Goal: Task Accomplishment & Management: Complete application form

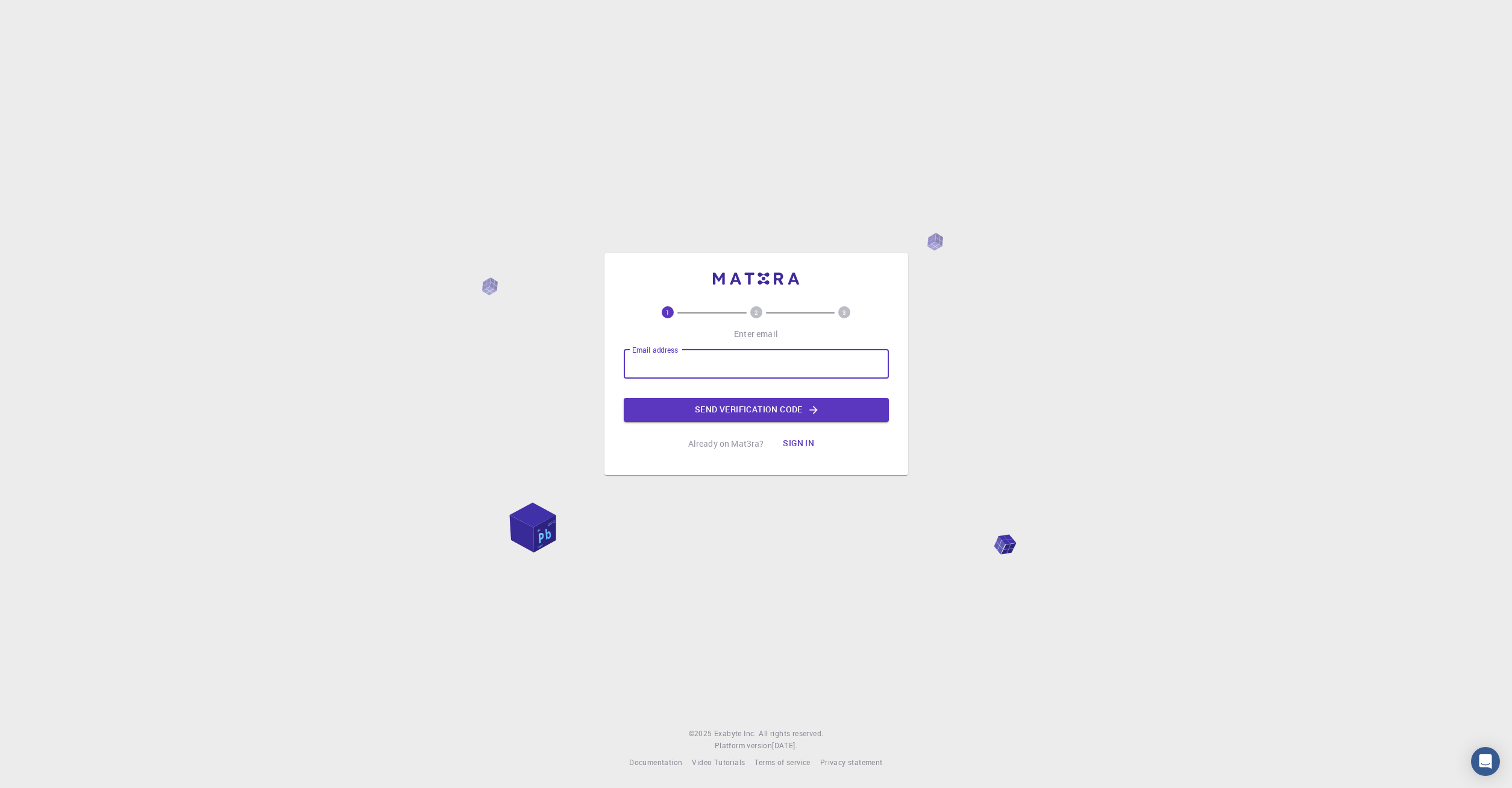
click at [720, 364] on input "Email address" at bounding box center [756, 363] width 265 height 29
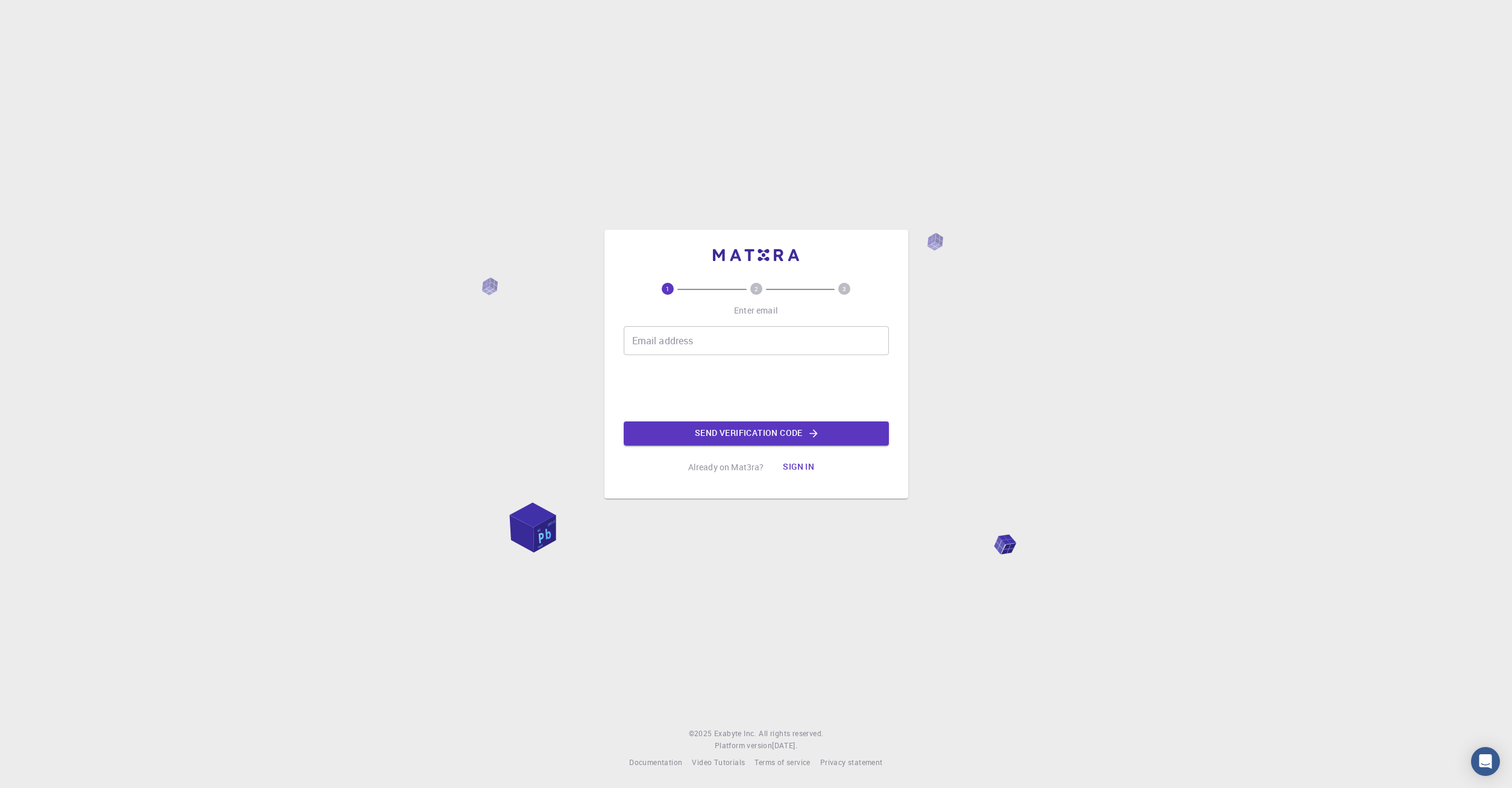
click at [701, 342] on input "Email address" at bounding box center [756, 340] width 265 height 29
type input "[PERSON_NAME][EMAIL_ADDRESS][DOMAIN_NAME]"
click at [853, 441] on button "Send verification code" at bounding box center [756, 433] width 265 height 24
drag, startPoint x: 853, startPoint y: 441, endPoint x: 850, endPoint y: 436, distance: 5.8
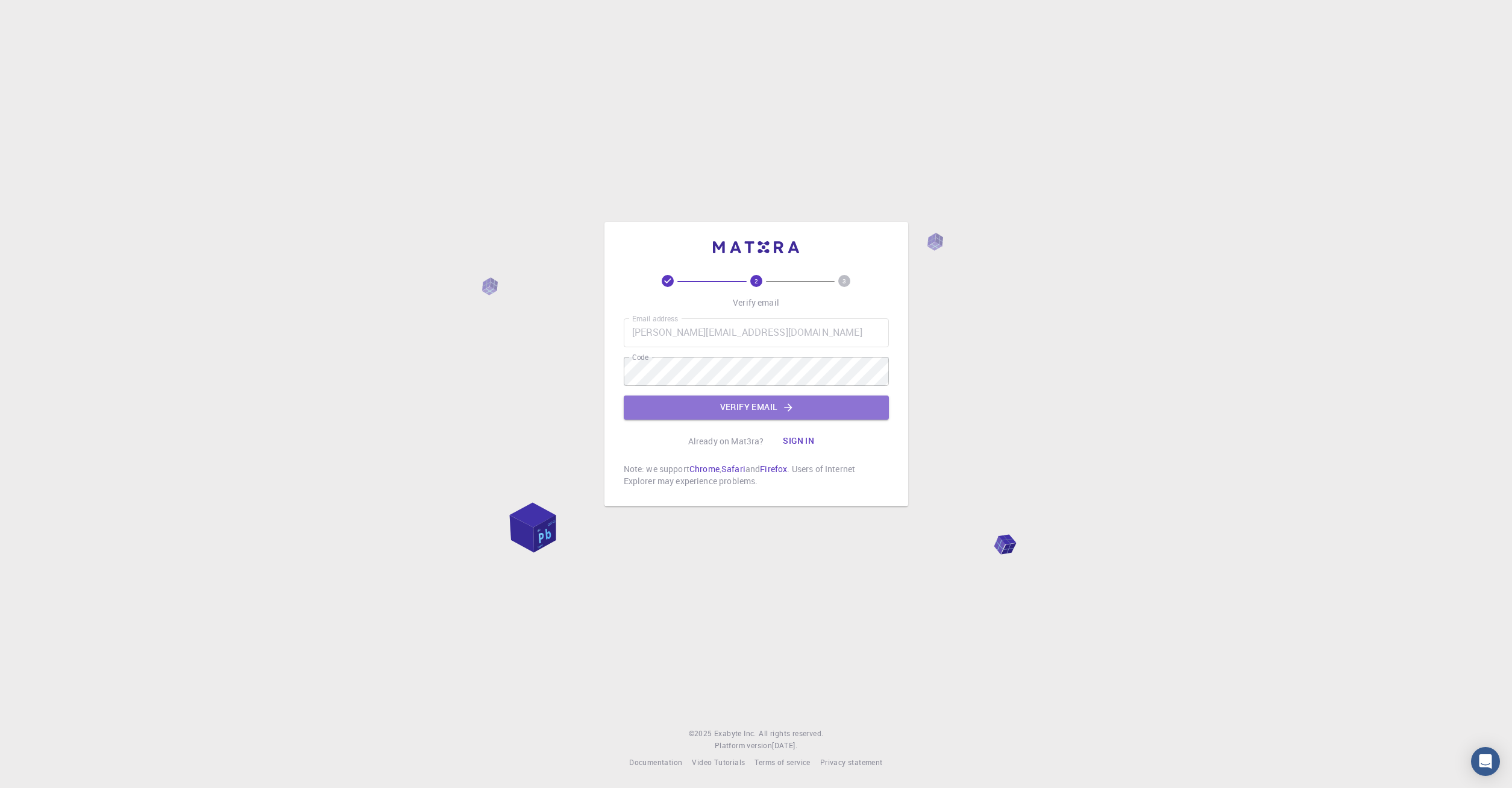
click at [768, 413] on button "Verify email" at bounding box center [756, 407] width 265 height 24
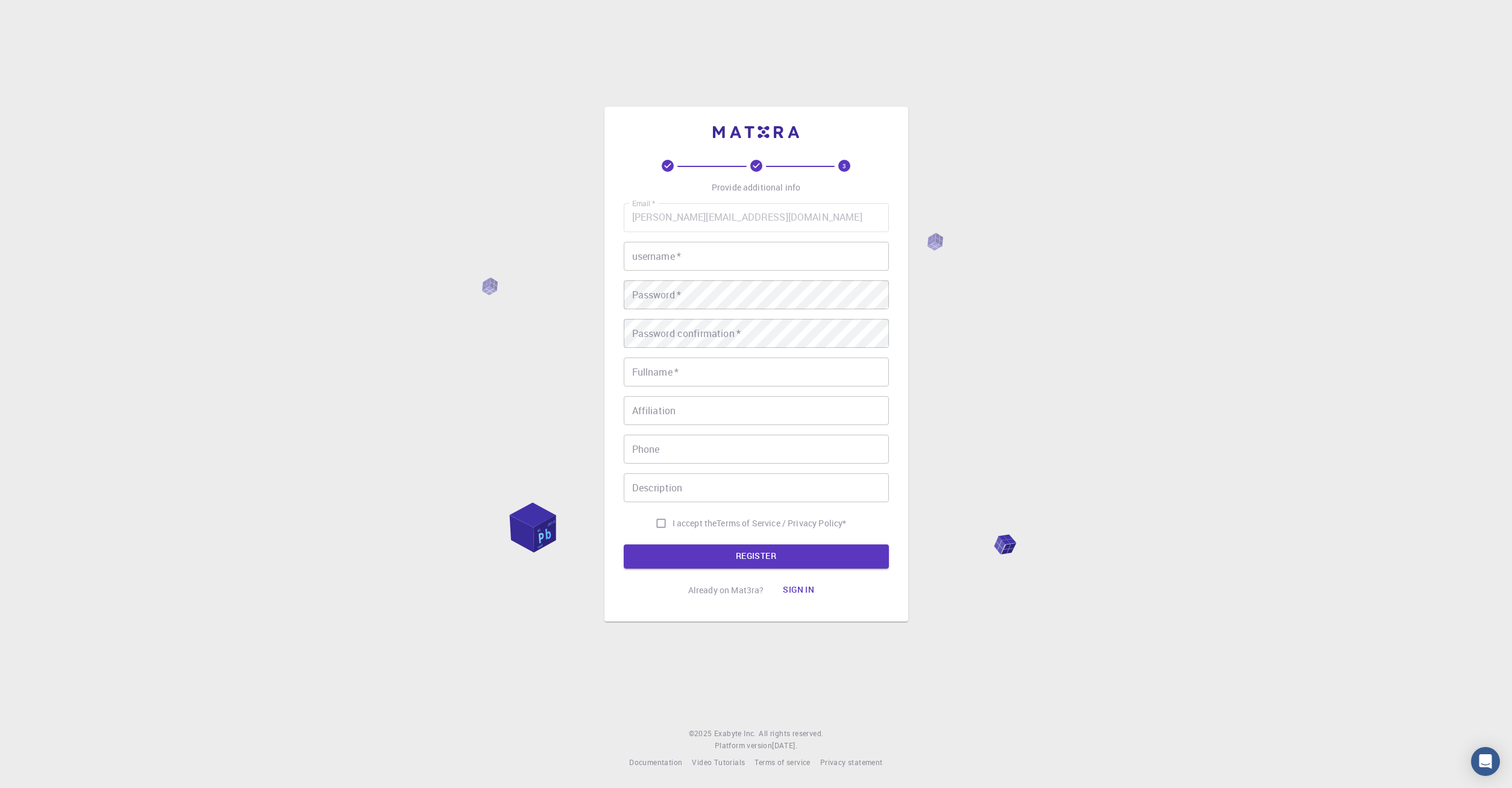
click at [746, 266] on input "username   *" at bounding box center [756, 256] width 265 height 29
type input "[PERSON_NAME]"
type input "me"
click at [655, 519] on input "I accept the Terms of Service / Privacy Policy *" at bounding box center [661, 522] width 23 height 23
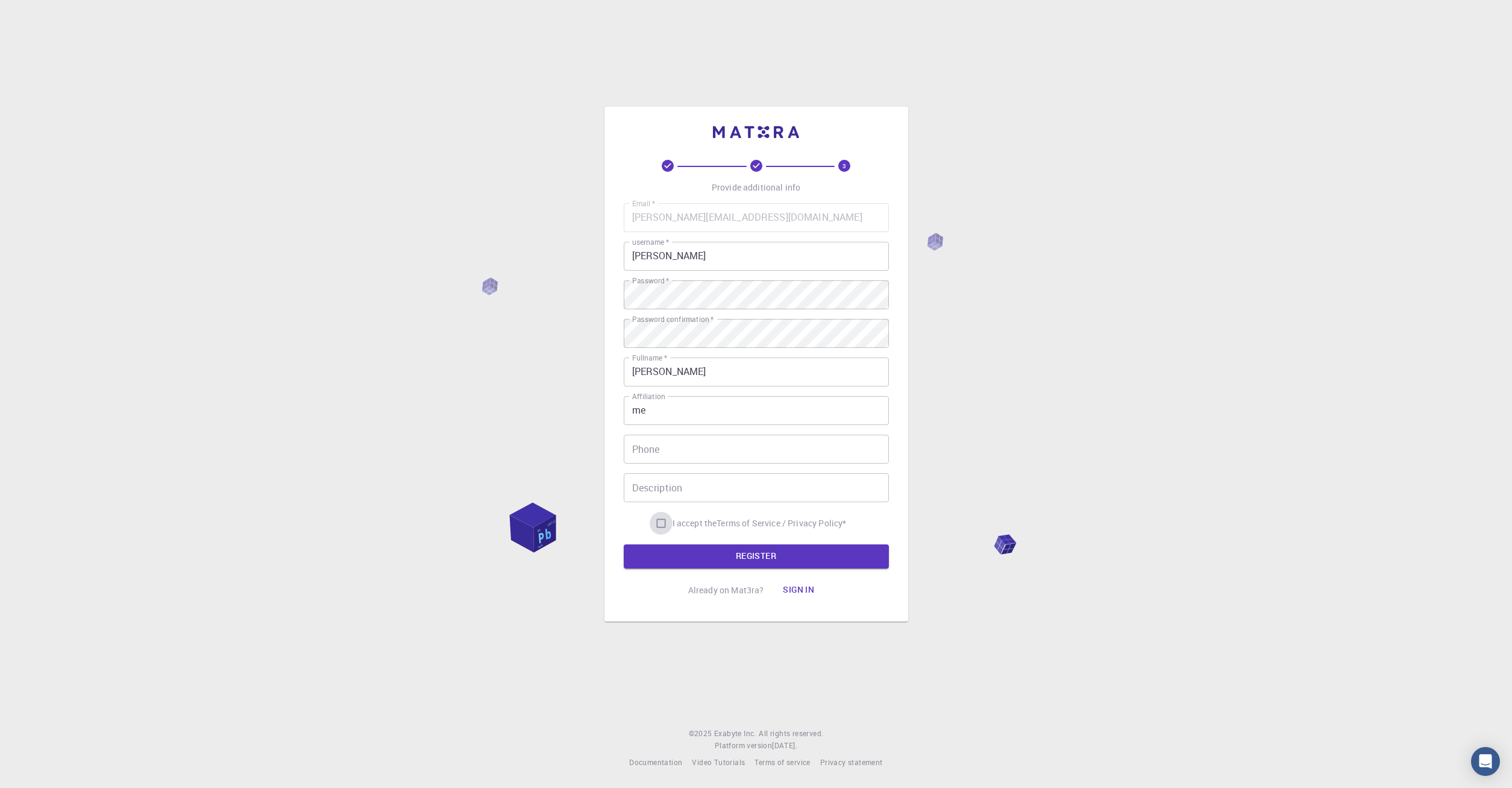
checkbox input "true"
click at [651, 548] on button "REGISTER" at bounding box center [756, 556] width 265 height 24
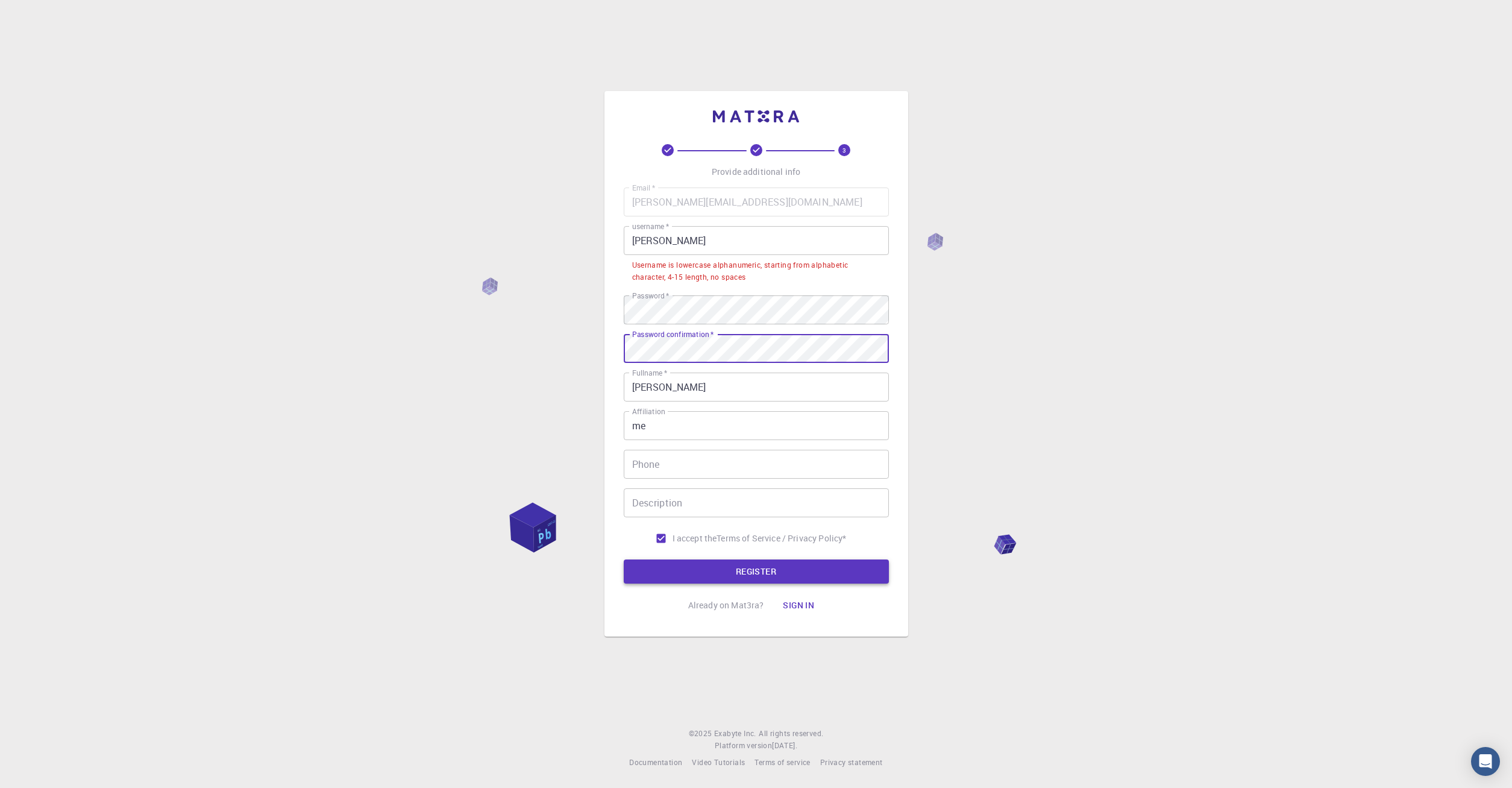
click at [793, 575] on button "REGISTER" at bounding box center [756, 571] width 265 height 24
click at [694, 567] on button "REGISTER" at bounding box center [756, 571] width 265 height 24
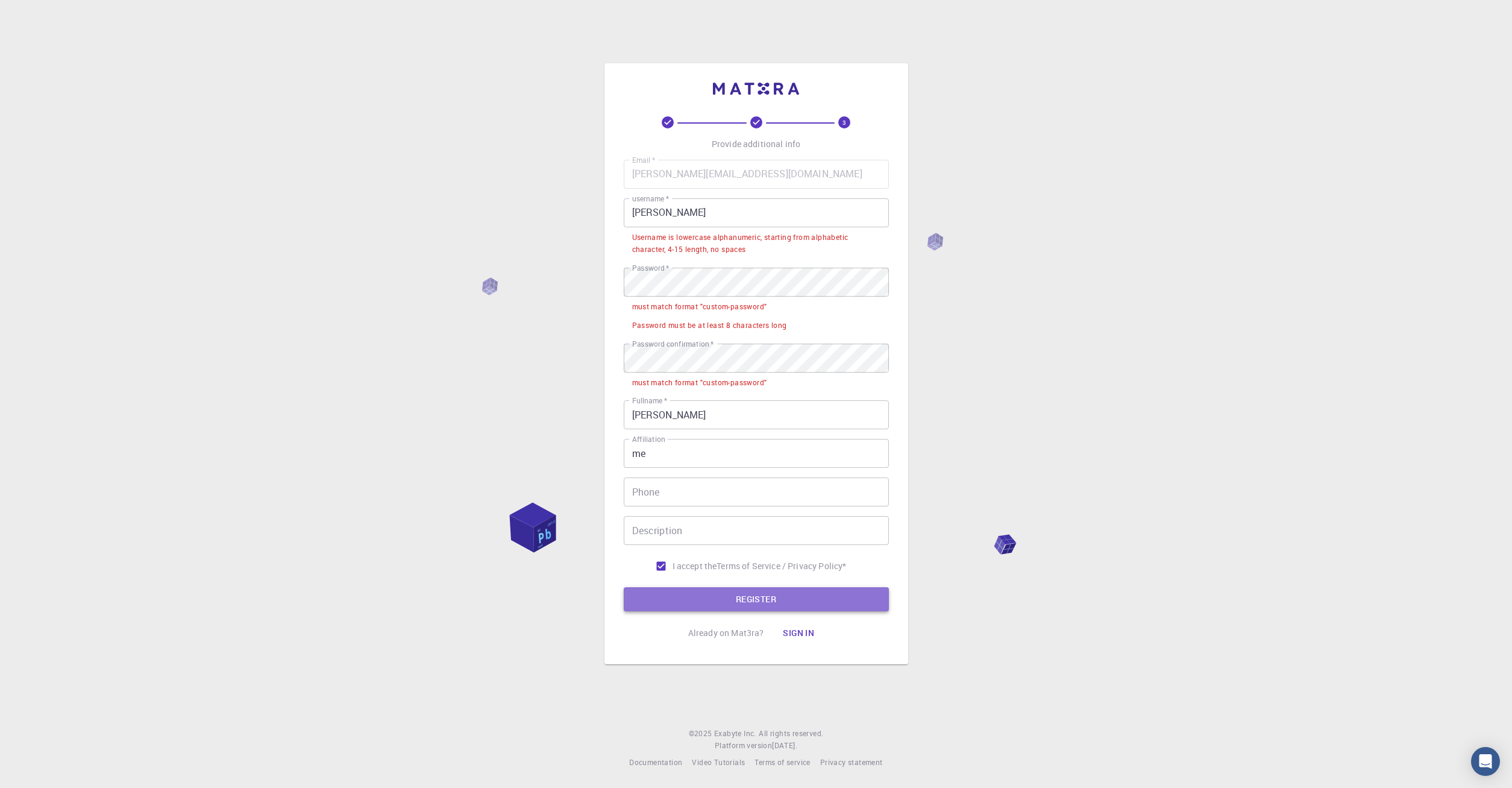
click at [740, 602] on button "REGISTER" at bounding box center [756, 599] width 265 height 24
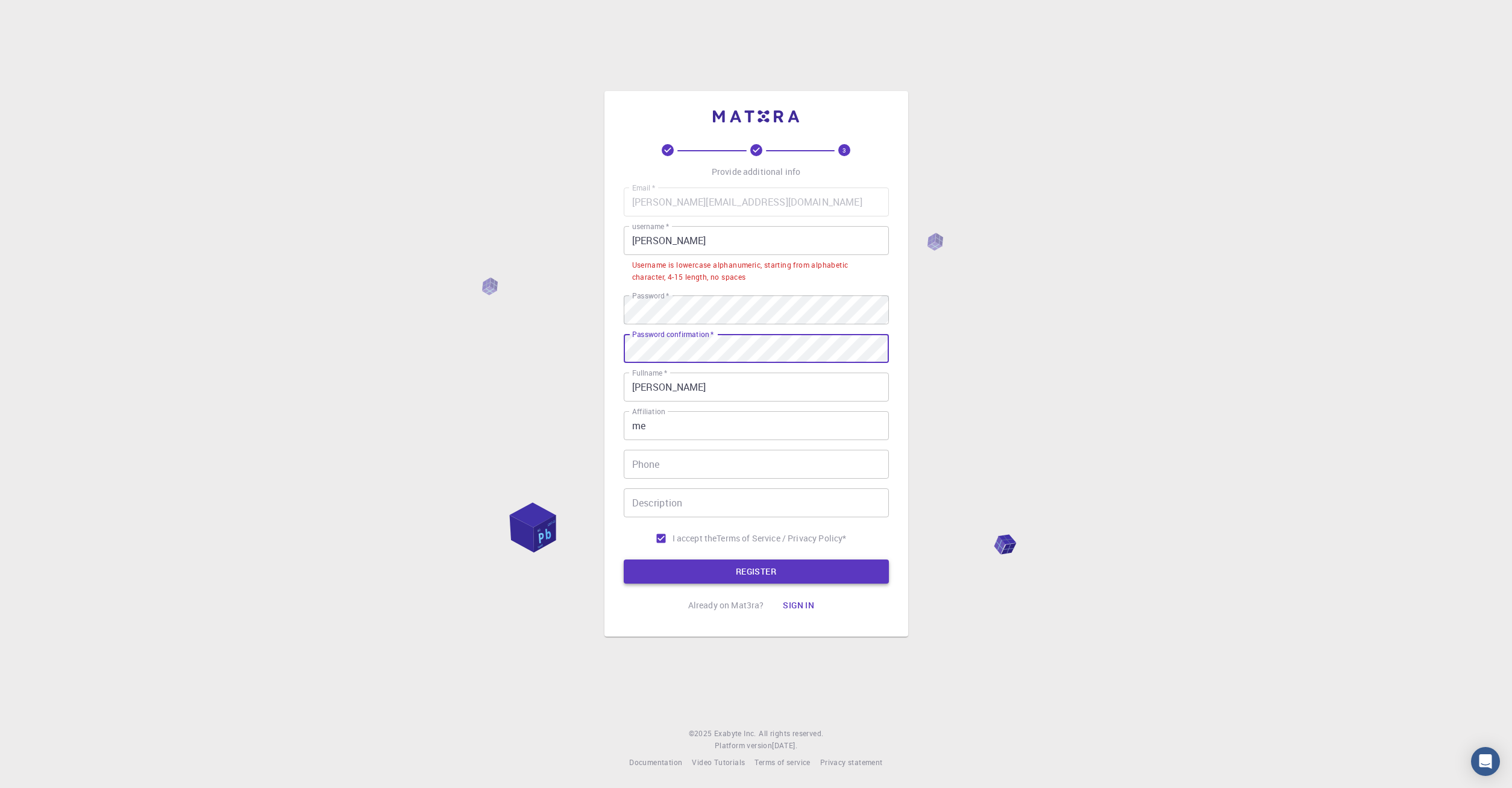
click at [742, 566] on button "REGISTER" at bounding box center [756, 571] width 265 height 24
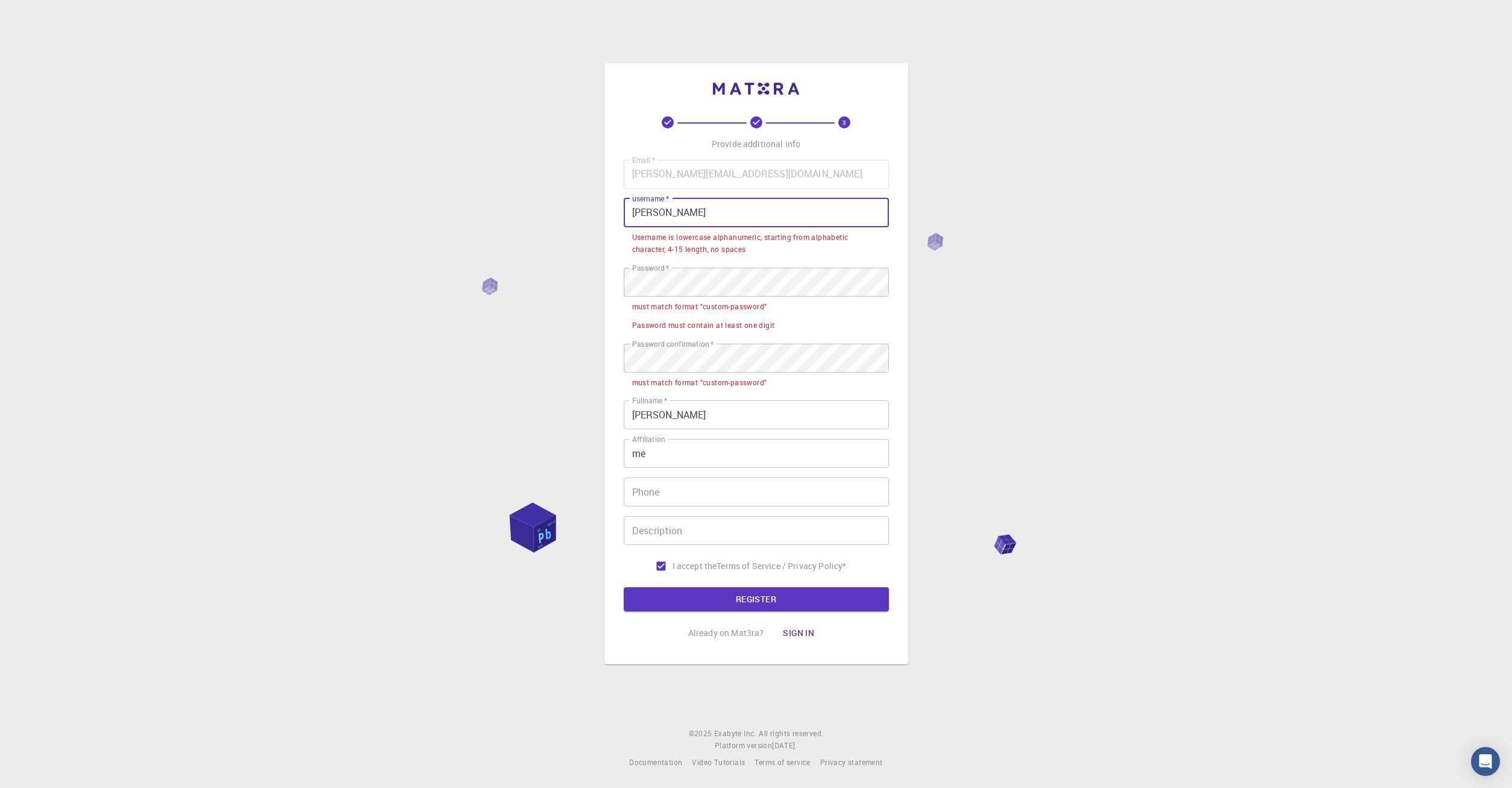
click at [712, 215] on input "[PERSON_NAME]" at bounding box center [756, 212] width 265 height 29
drag, startPoint x: 657, startPoint y: 215, endPoint x: 482, endPoint y: 203, distance: 175.4
click at [623, 204] on input "[PERSON_NAME]" at bounding box center [756, 212] width 265 height 29
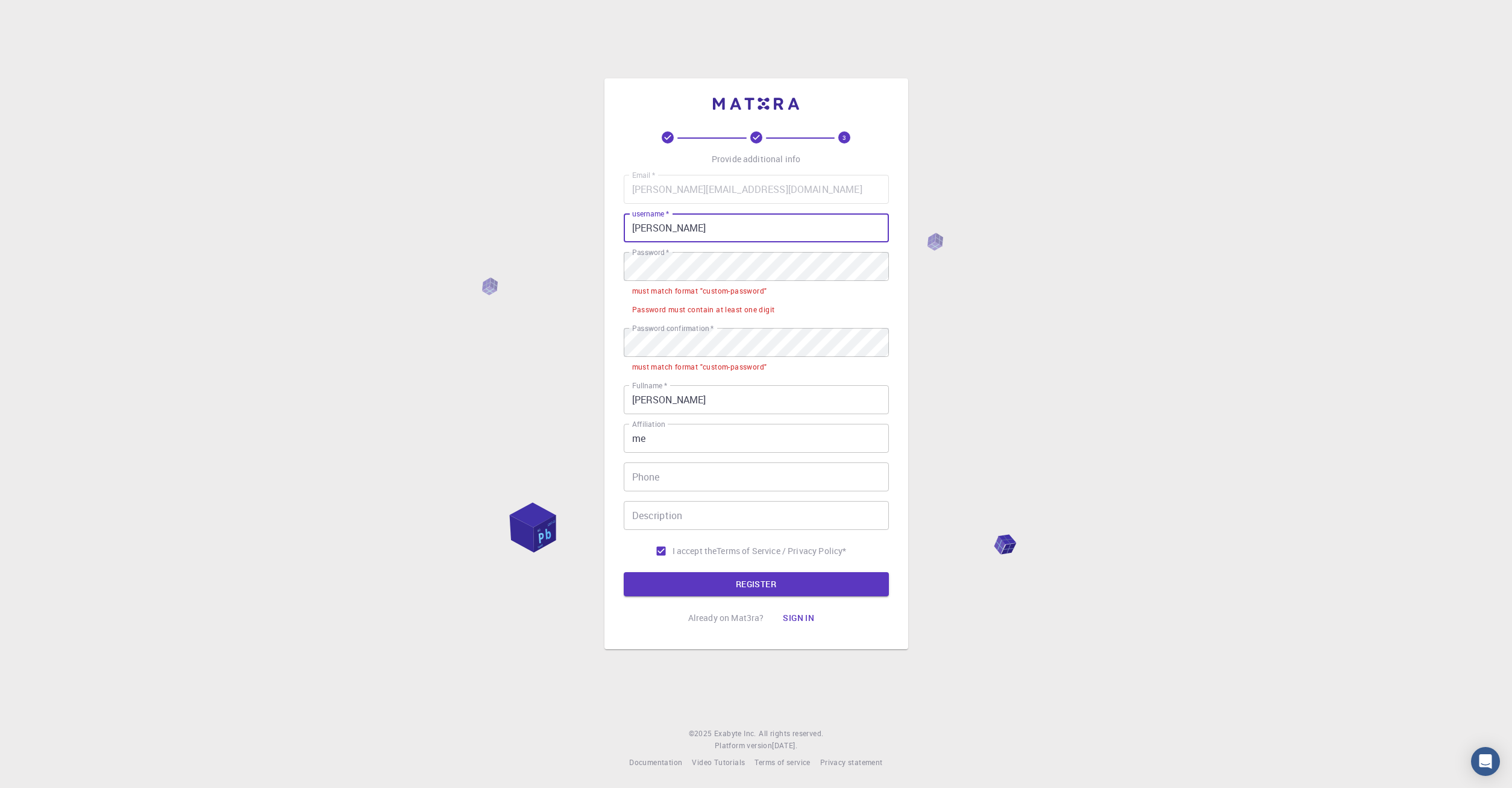
type input "[PERSON_NAME]"
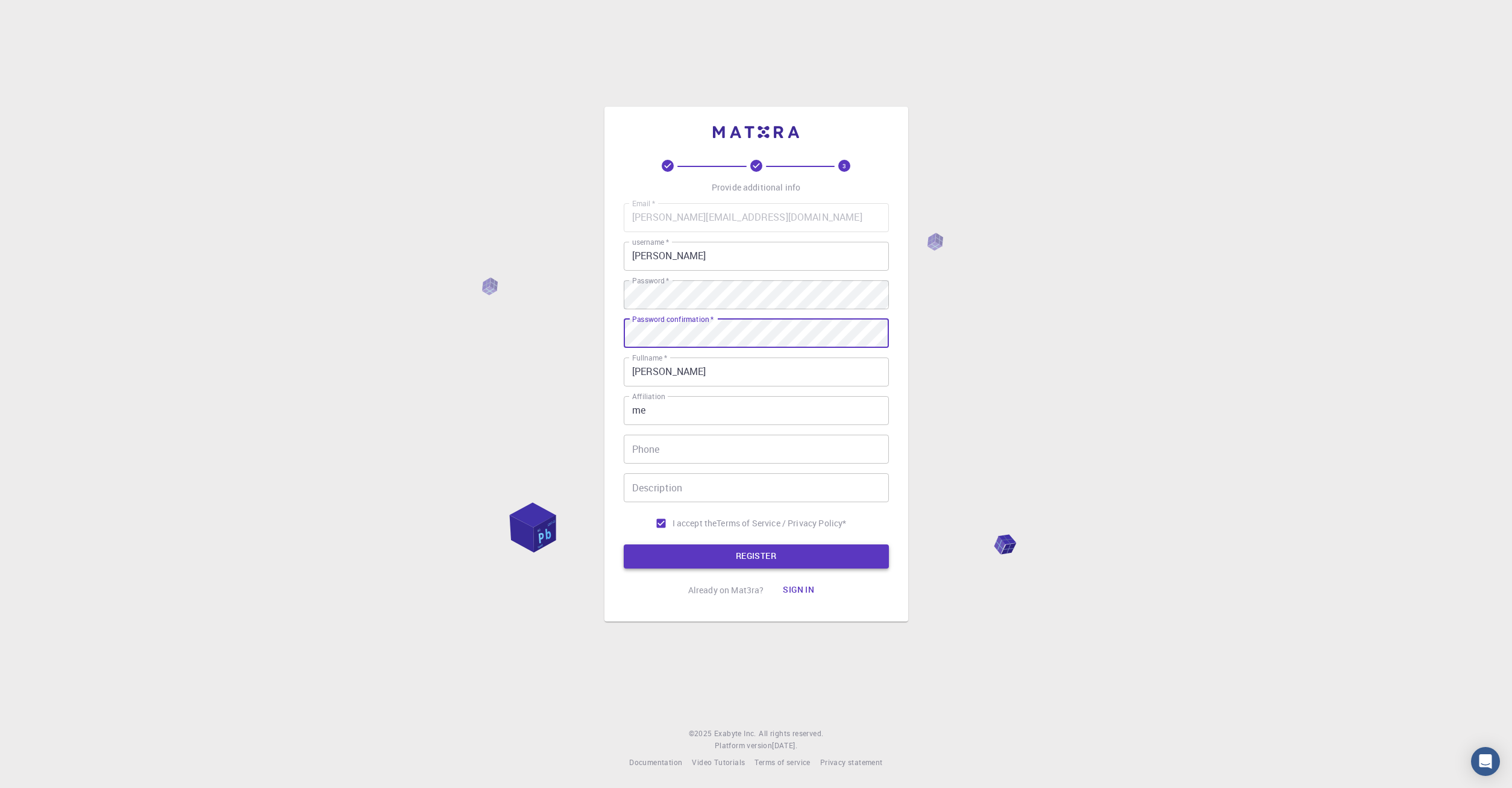
click at [773, 551] on button "REGISTER" at bounding box center [756, 556] width 265 height 24
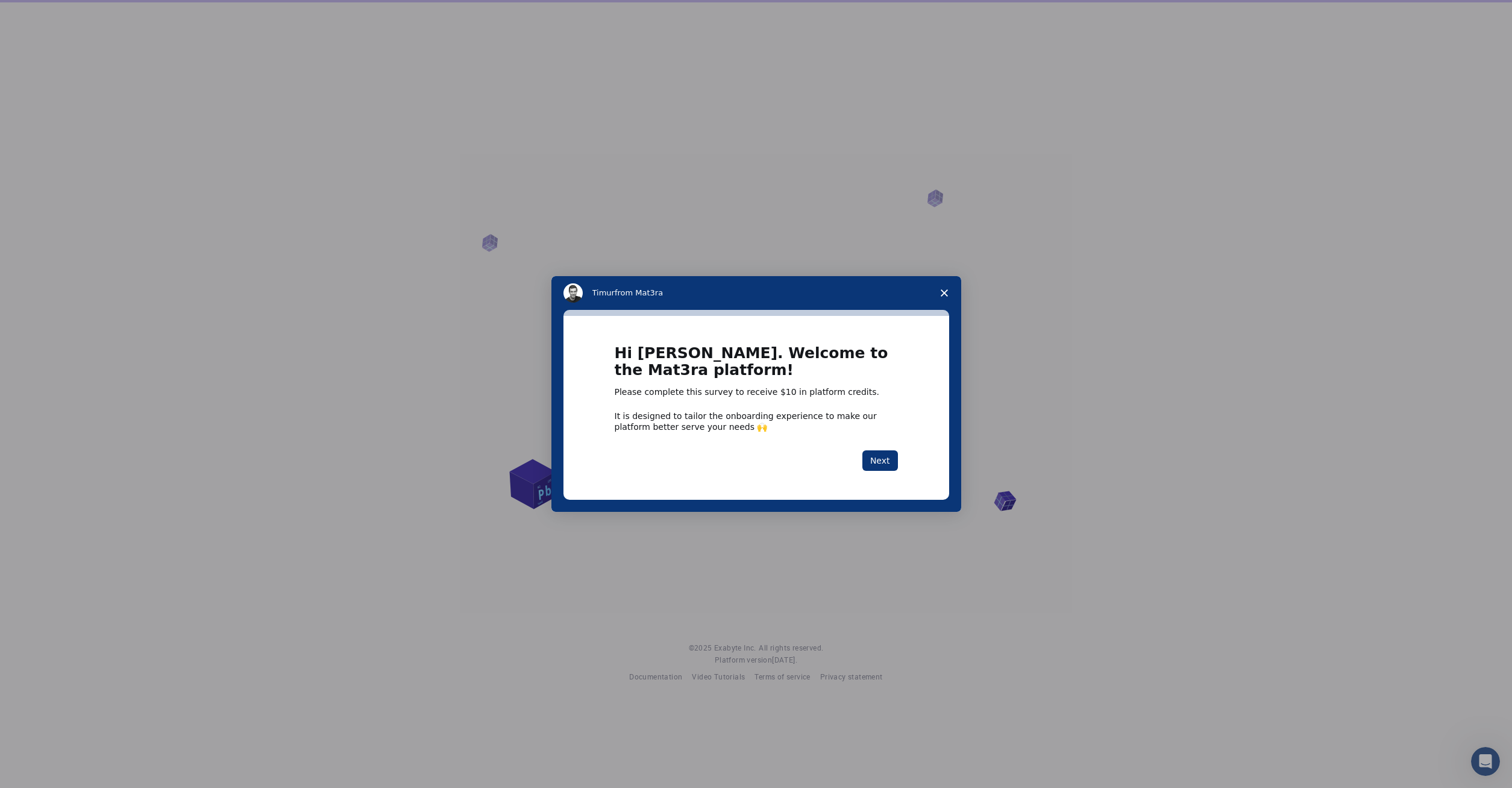
click at [898, 454] on div "Hi Nikolaj. Welcome to the Mat3ra platform! Please complete this survey to rece…" at bounding box center [756, 407] width 385 height 184
click at [879, 456] on button "Next" at bounding box center [879, 461] width 35 height 20
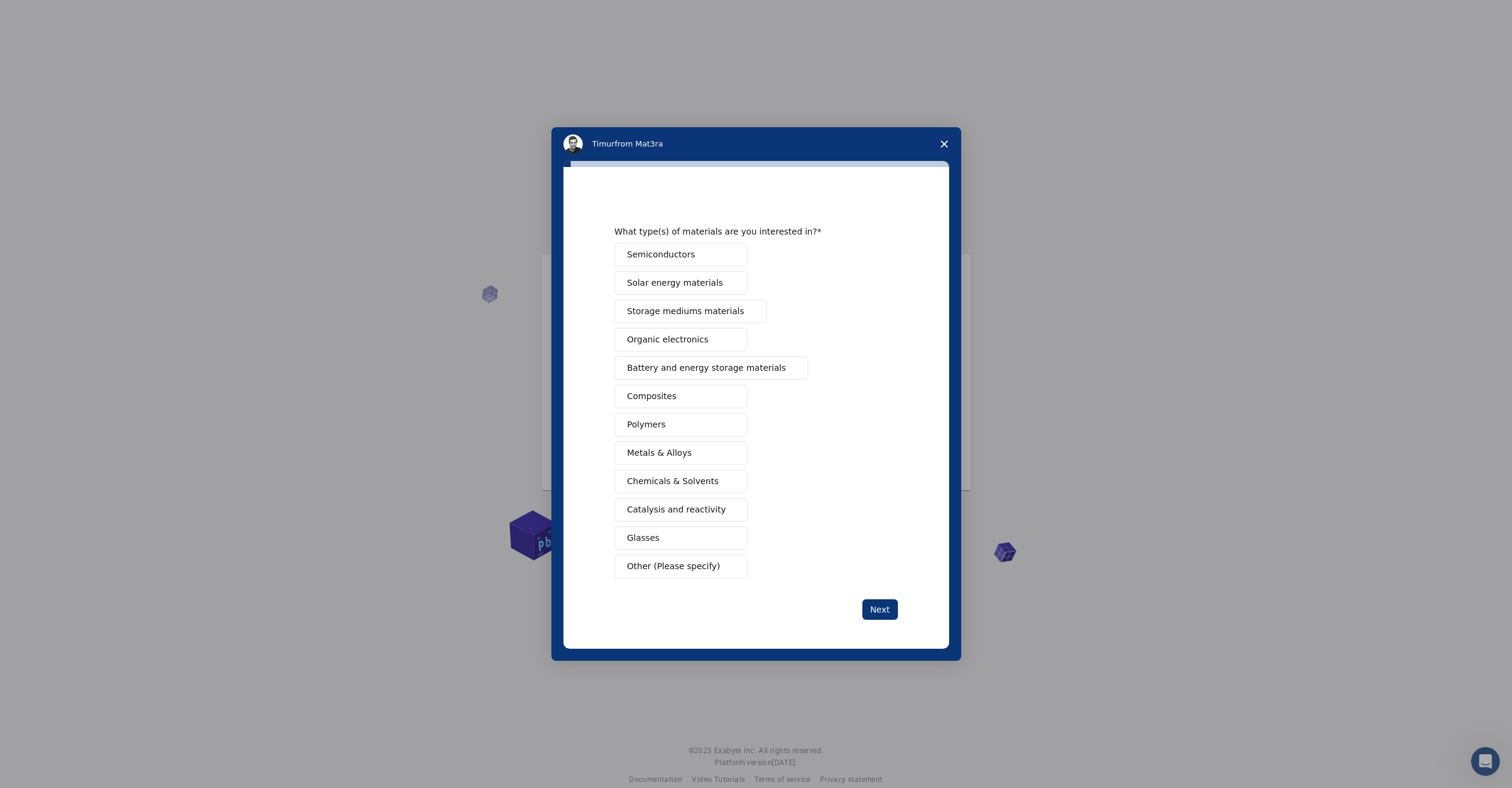
drag, startPoint x: 879, startPoint y: 456, endPoint x: 947, endPoint y: 235, distance: 231.2
click at [943, 140] on span "Close survey" at bounding box center [944, 143] width 34 height 34
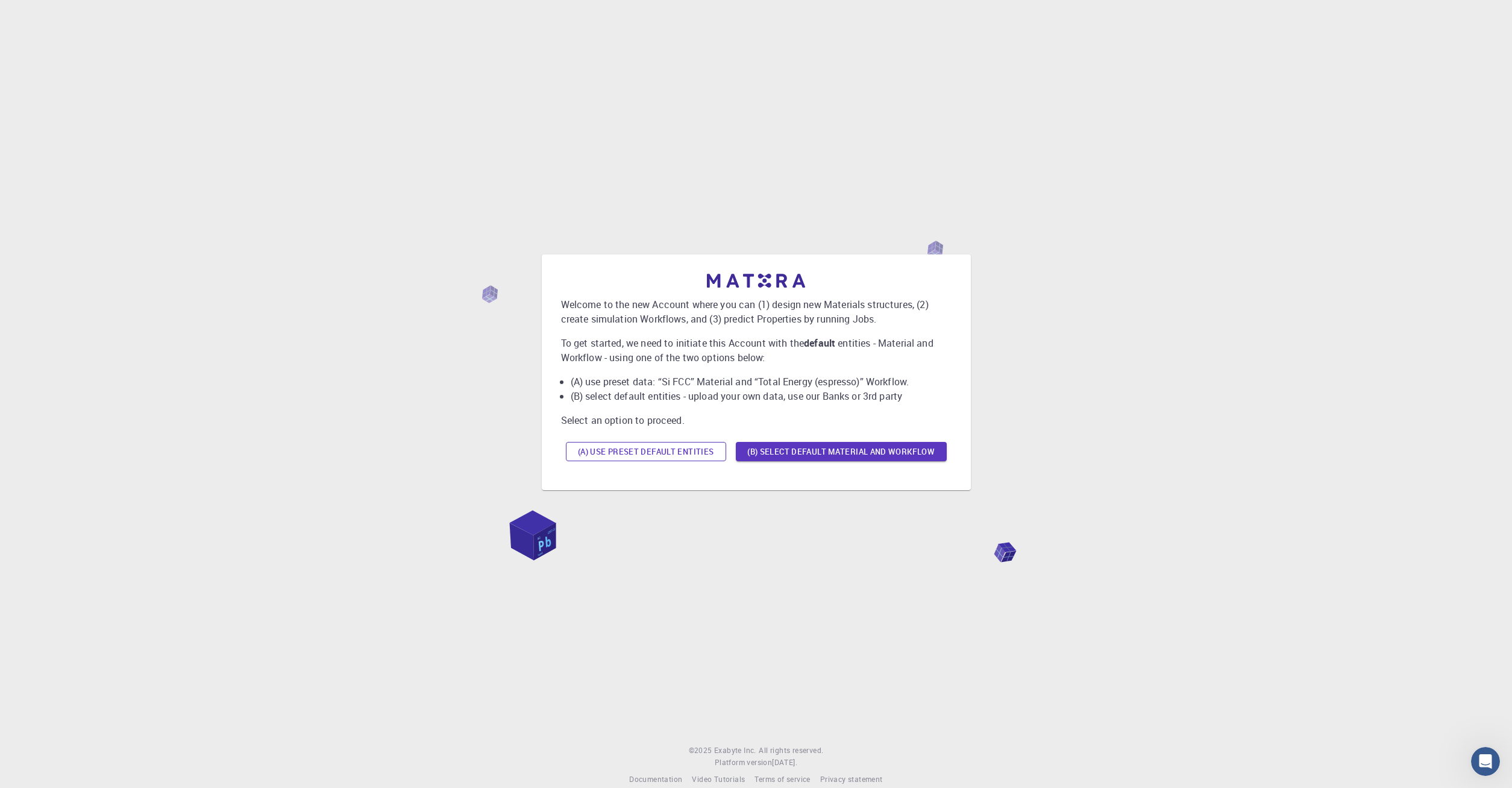
click at [698, 458] on button "(A) Use preset default entities" at bounding box center [646, 451] width 161 height 20
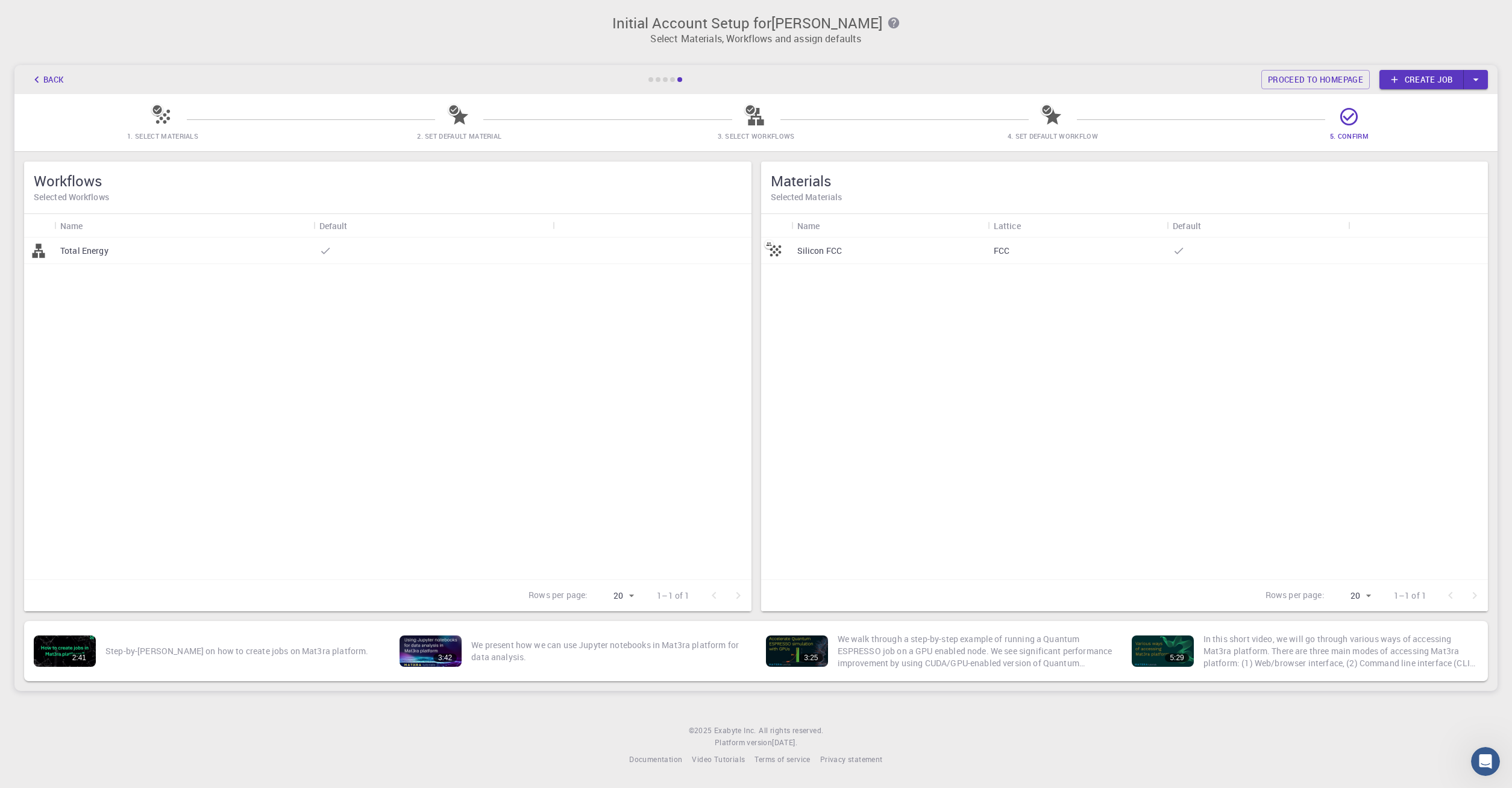
click at [652, 79] on div at bounding box center [651, 79] width 5 height 5
click at [1433, 81] on link "Create job" at bounding box center [1421, 79] width 85 height 20
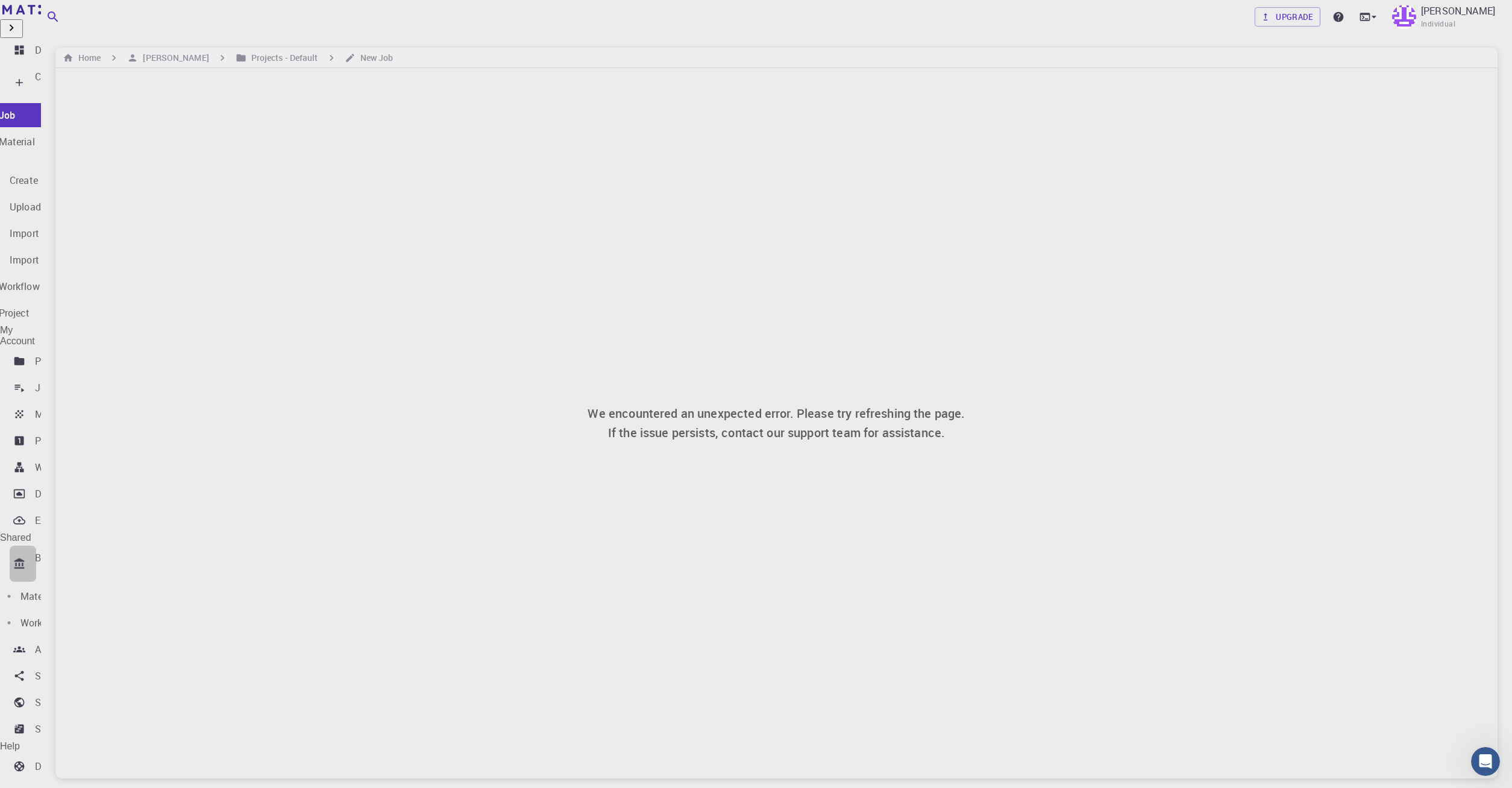
click at [57, 551] on div "Bank" at bounding box center [46, 564] width 22 height 27
click at [57, 551] on div "Bank" at bounding box center [46, 566] width 22 height 30
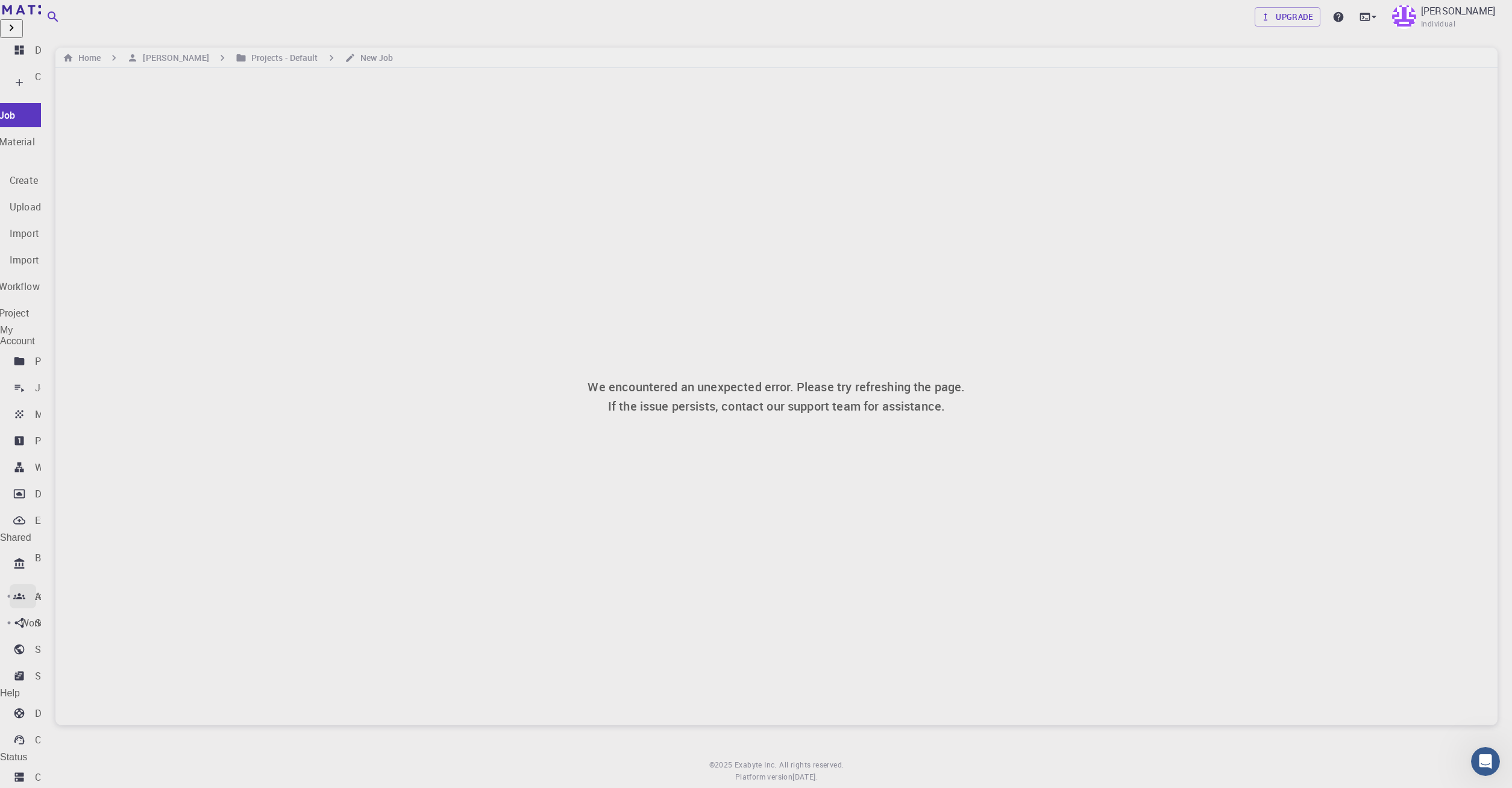
click at [70, 589] on p "Accounts" at bounding box center [56, 596] width 42 height 14
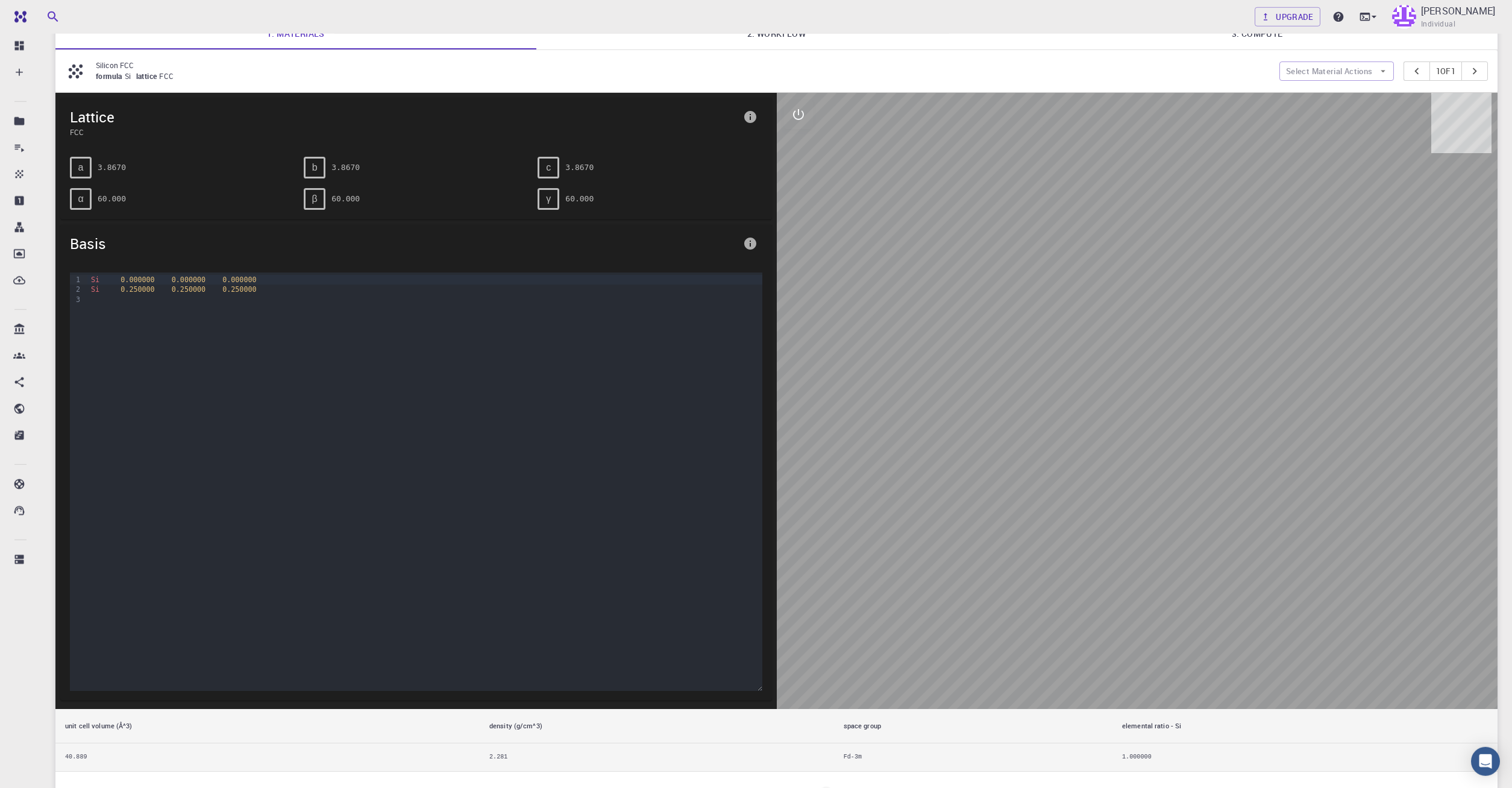
scroll to position [123, 0]
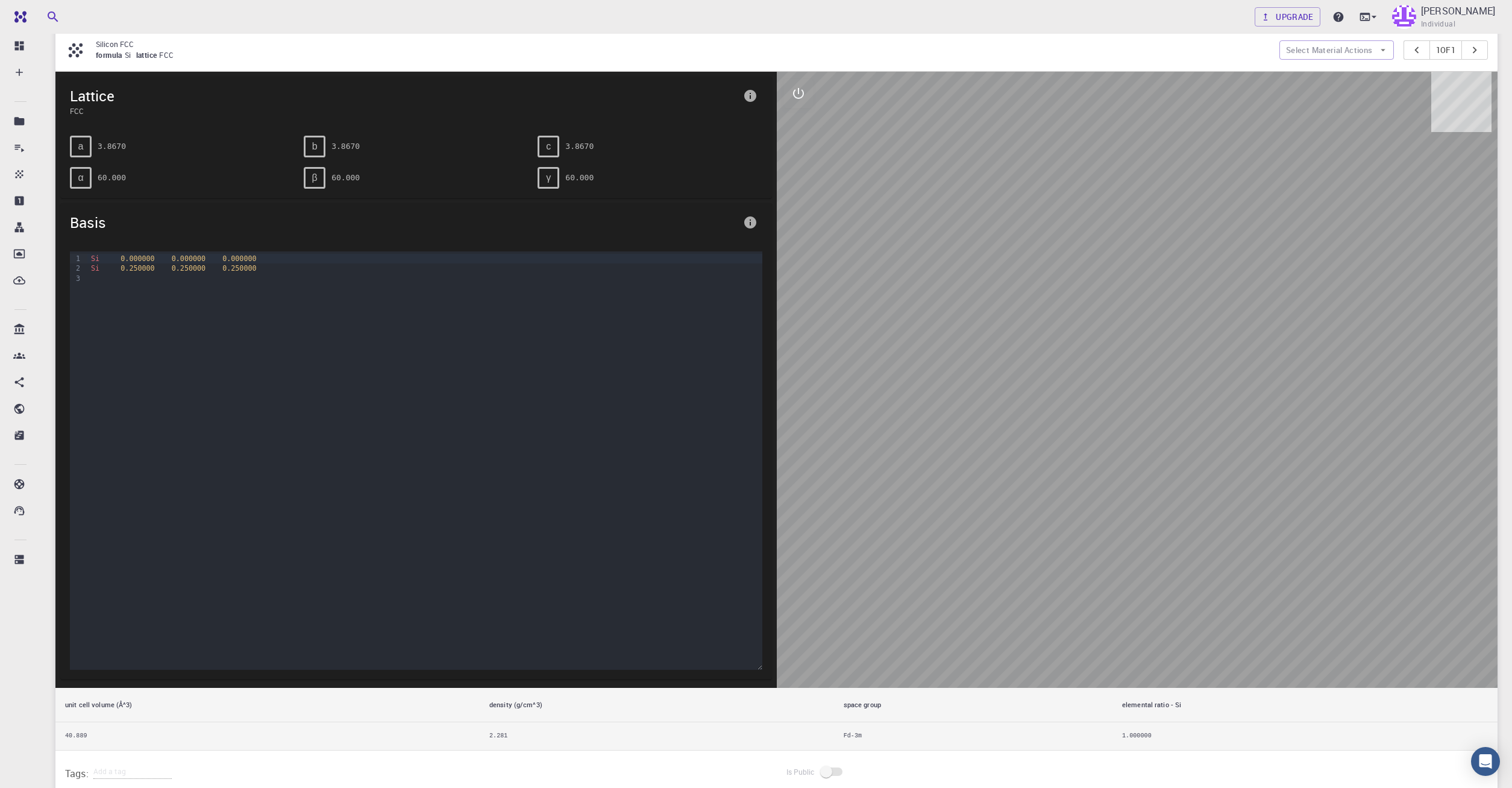
drag, startPoint x: 1186, startPoint y: 508, endPoint x: 1139, endPoint y: 505, distance: 47.1
click at [1139, 505] on div at bounding box center [1137, 380] width 721 height 616
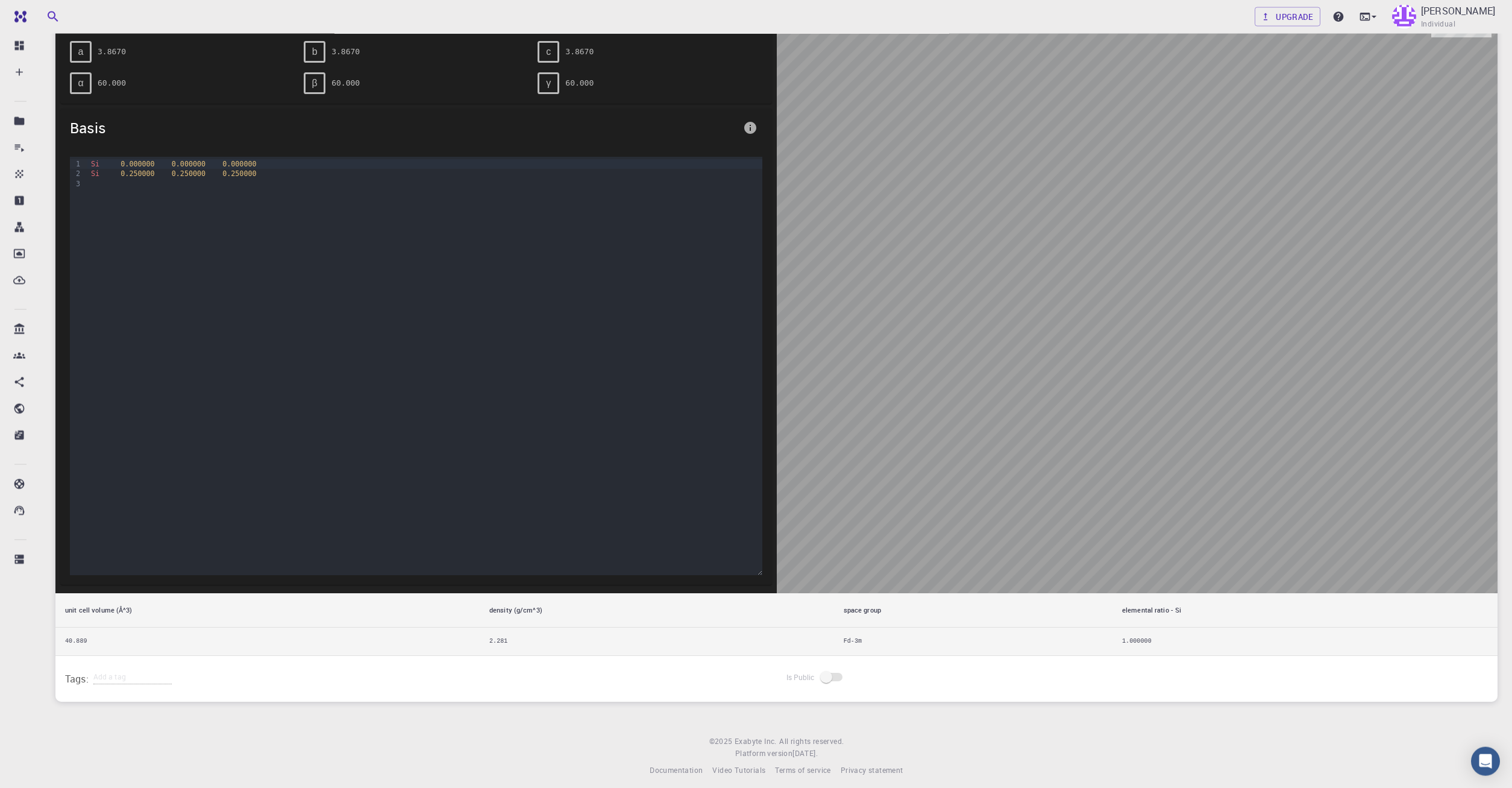
scroll to position [226, 0]
